Goal: Obtain resource: Obtain resource

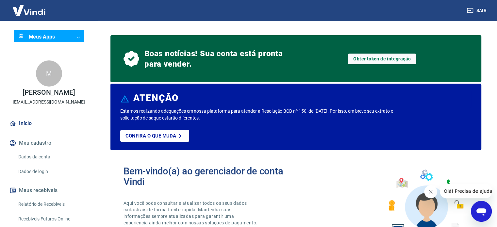
click at [388, 52] on div "Obter token de integração" at bounding box center [382, 58] width 84 height 31
click at [387, 57] on link "Obter token de integração" at bounding box center [382, 59] width 68 height 10
